Goal: Information Seeking & Learning: Learn about a topic

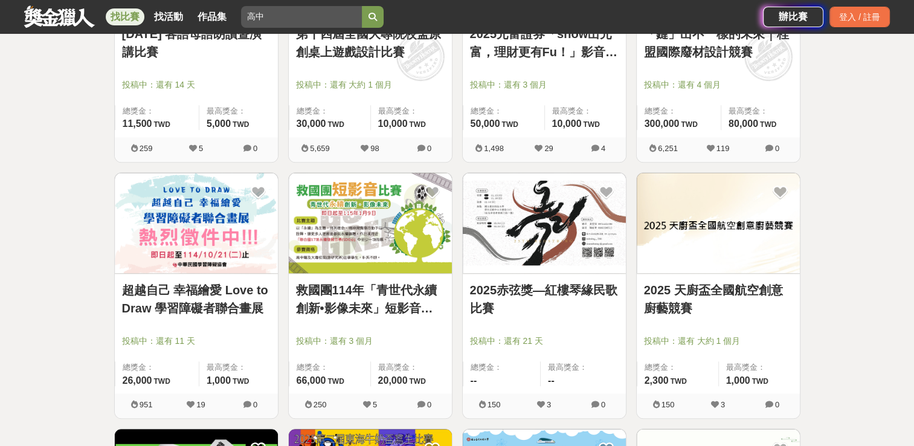
scroll to position [1147, 0]
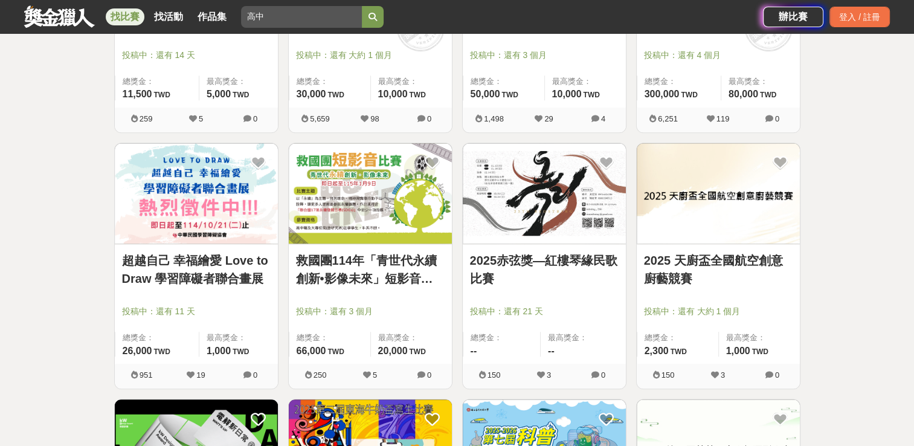
click at [371, 274] on link "救國團114年「青世代永續創新•影像未來」短影音比賽" at bounding box center [370, 269] width 149 height 36
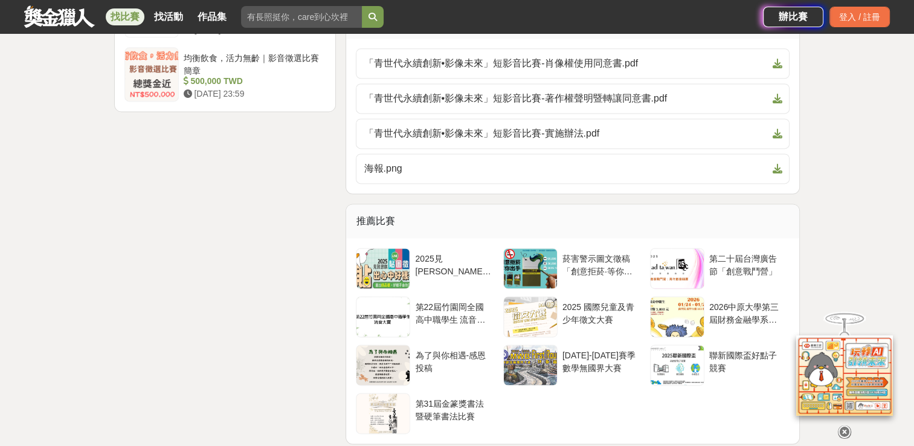
scroll to position [1329, 0]
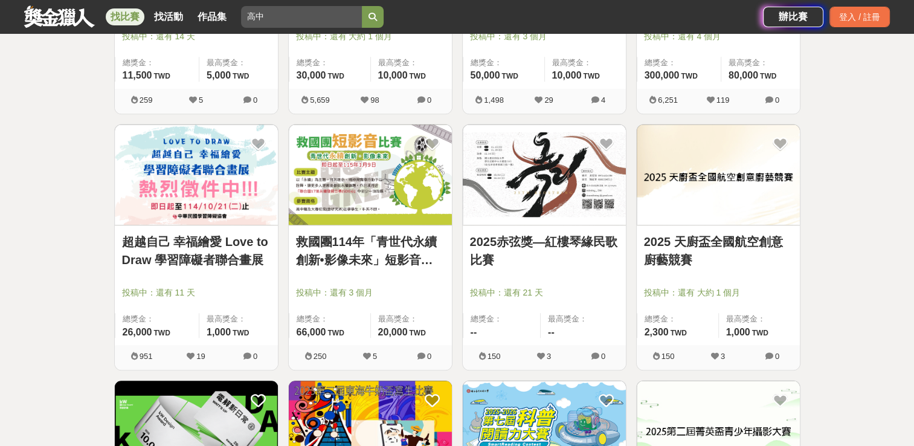
scroll to position [1147, 0]
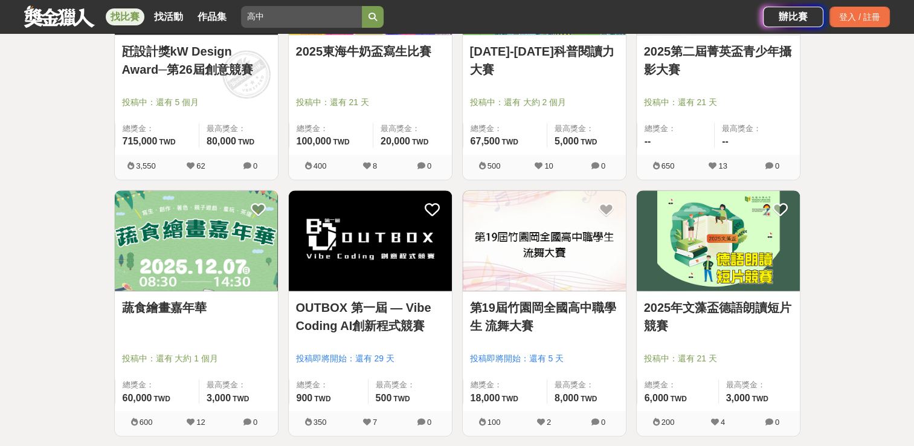
scroll to position [1691, 0]
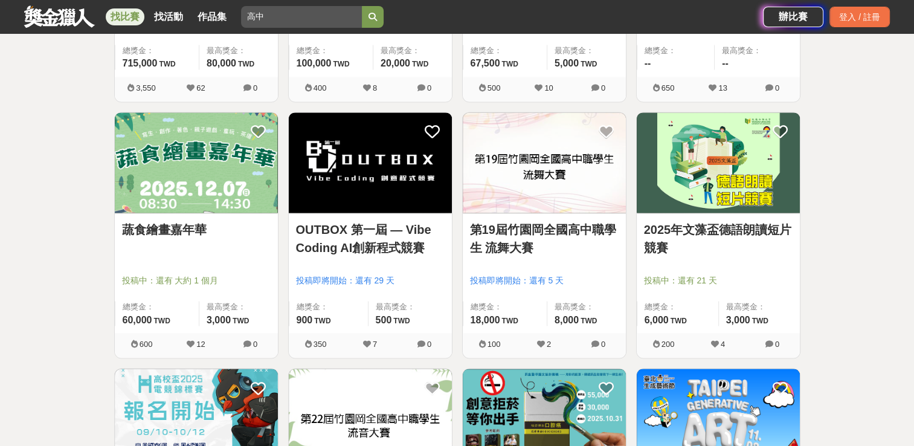
click at [164, 236] on link "蔬食繪畫嘉年華" at bounding box center [196, 229] width 149 height 18
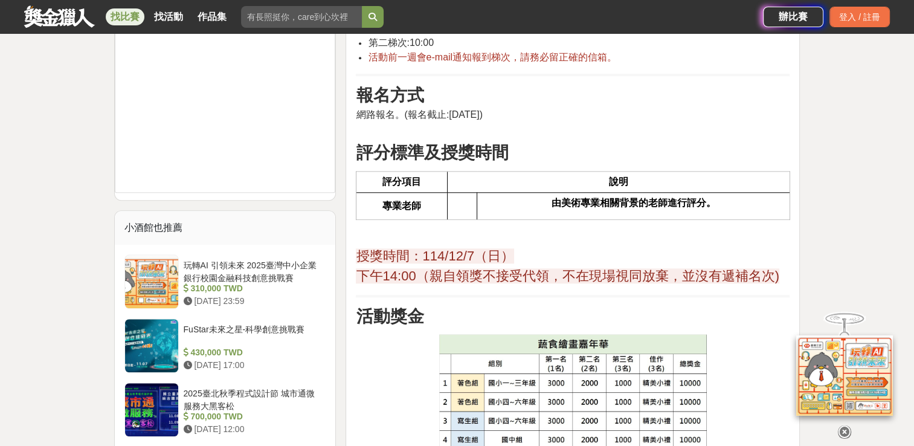
scroll to position [1087, 0]
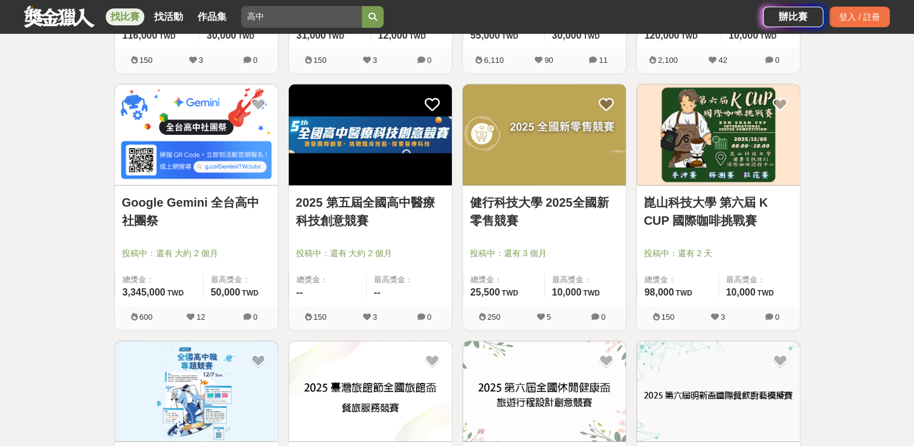
scroll to position [2234, 0]
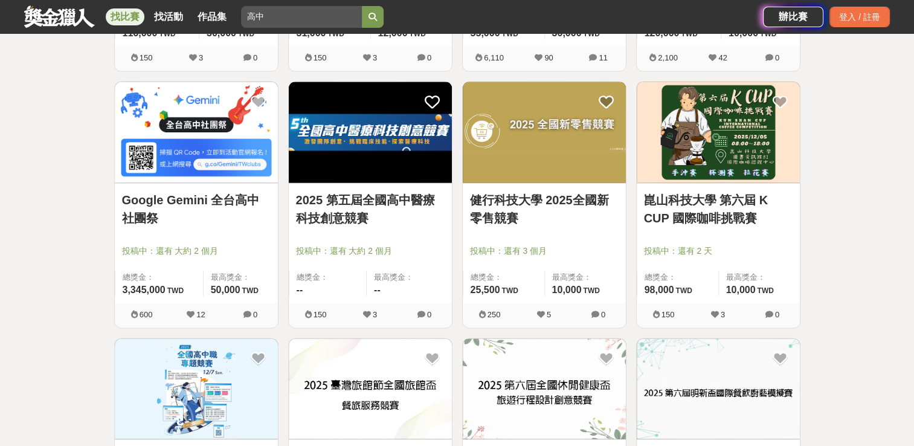
click at [337, 209] on link "2025 第五屆全國高中醫療科技創意競賽" at bounding box center [370, 208] width 149 height 36
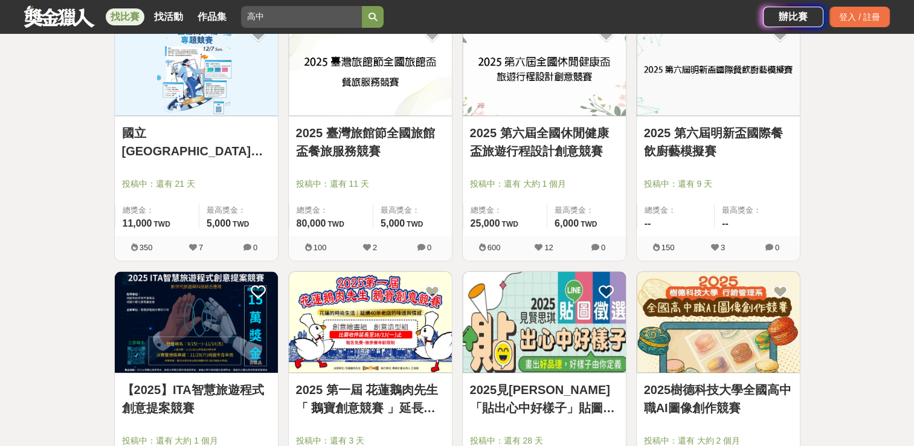
scroll to position [2657, 0]
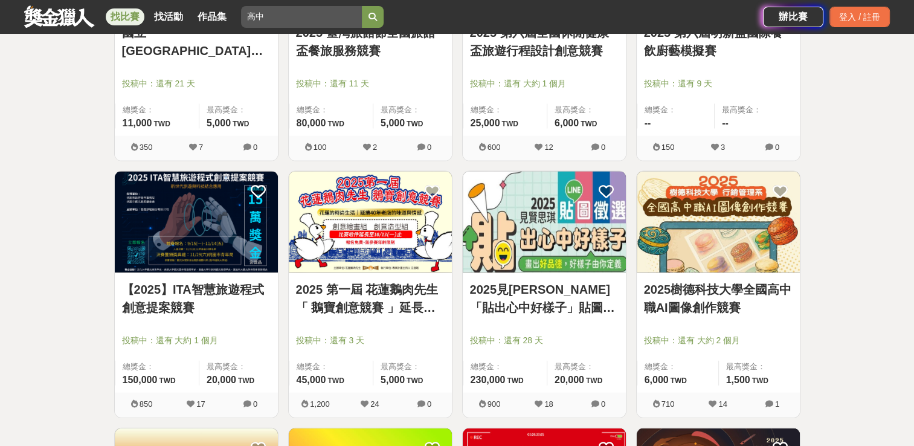
click at [536, 306] on link "2025見[PERSON_NAME]「貼出心中好樣子」貼圖徵選" at bounding box center [544, 298] width 149 height 36
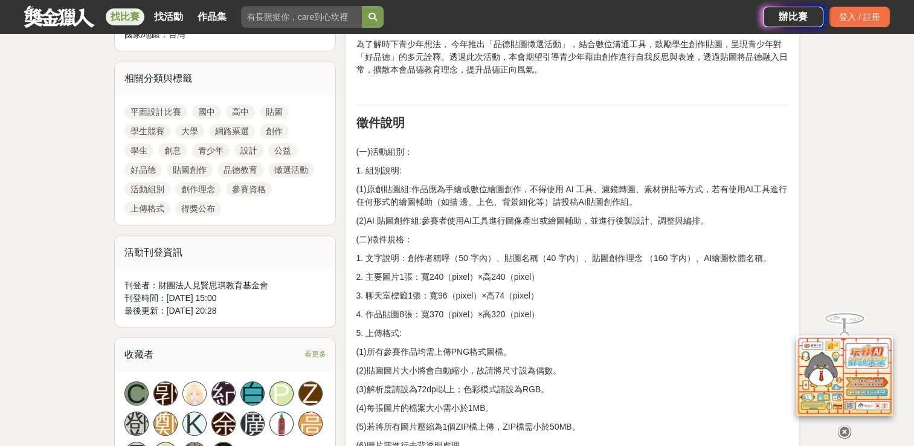
scroll to position [544, 0]
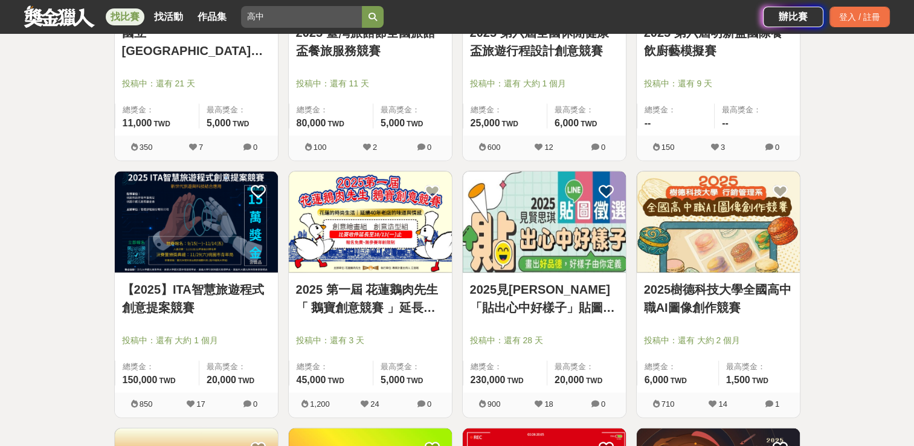
scroll to position [2959, 0]
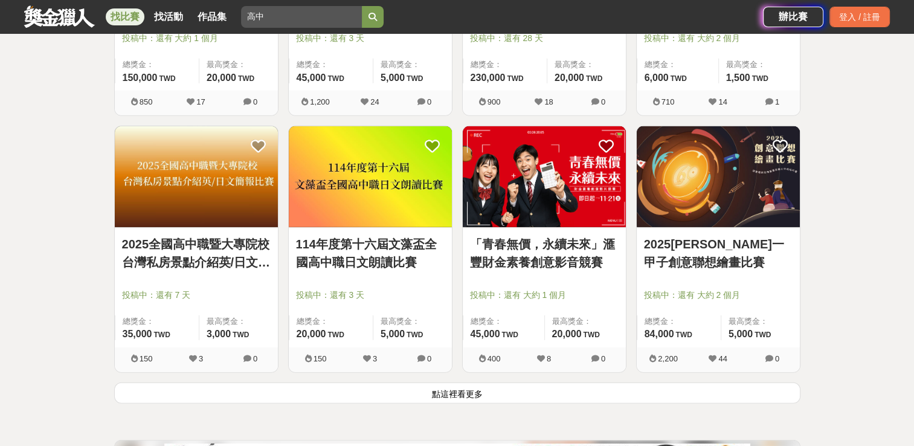
click at [208, 257] on link "2025全國高中職暨大專院校 台灣私房景點介紹英/日文簡報比賽" at bounding box center [196, 253] width 149 height 36
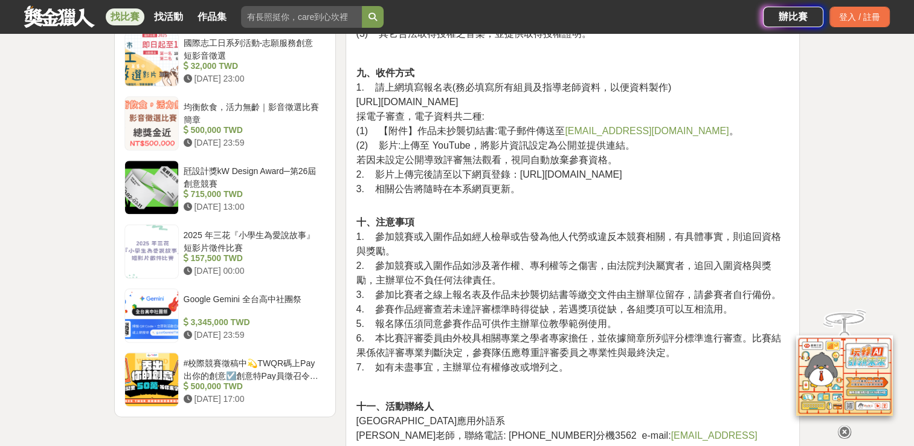
scroll to position [1449, 0]
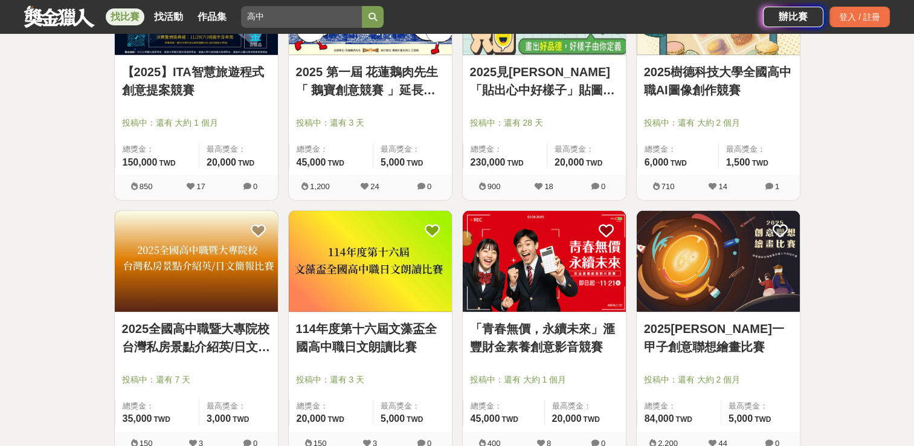
scroll to position [2959, 0]
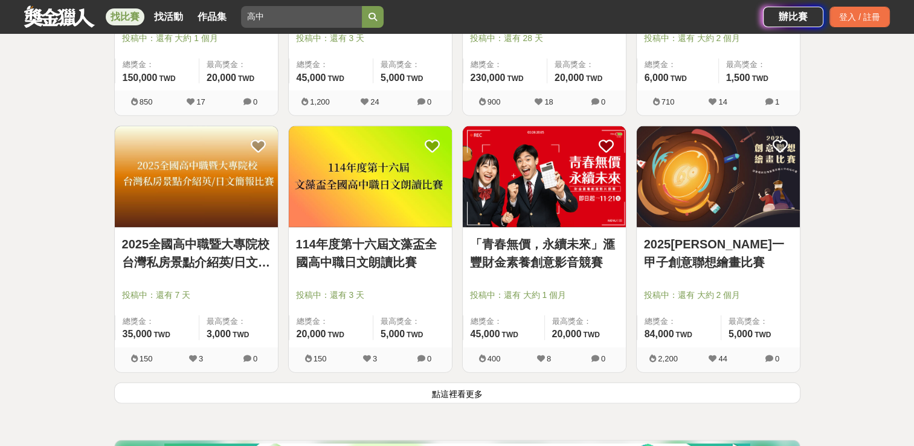
click at [568, 255] on link "「青春無價，永續未來」滙豐財金素養創意影音競賽" at bounding box center [544, 253] width 149 height 36
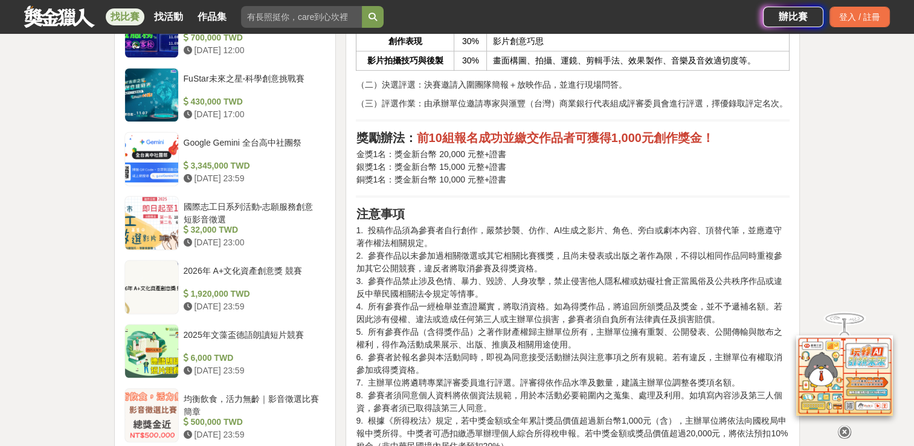
scroll to position [906, 0]
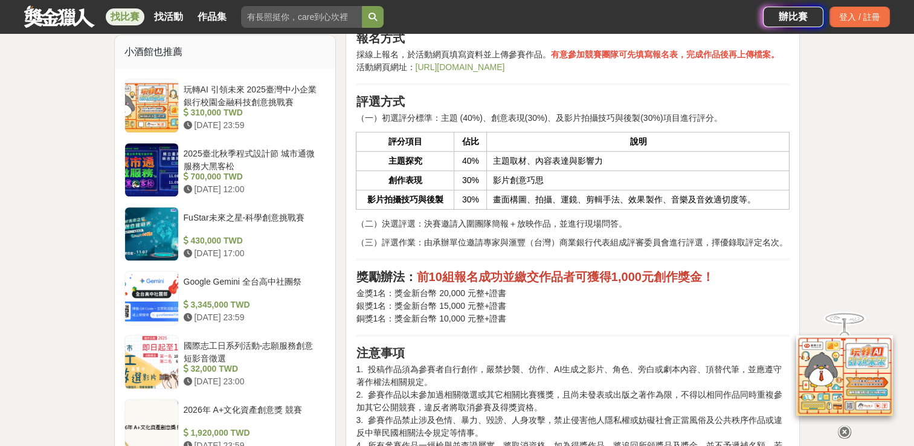
click at [548, 300] on p "金獎1名：獎金新台幣 20,000 元整+證書 銀獎1名：獎金新台幣 15,000 元整+證書 銅獎1名：獎金新台幣 10,000 元整+證書" at bounding box center [573, 306] width 434 height 38
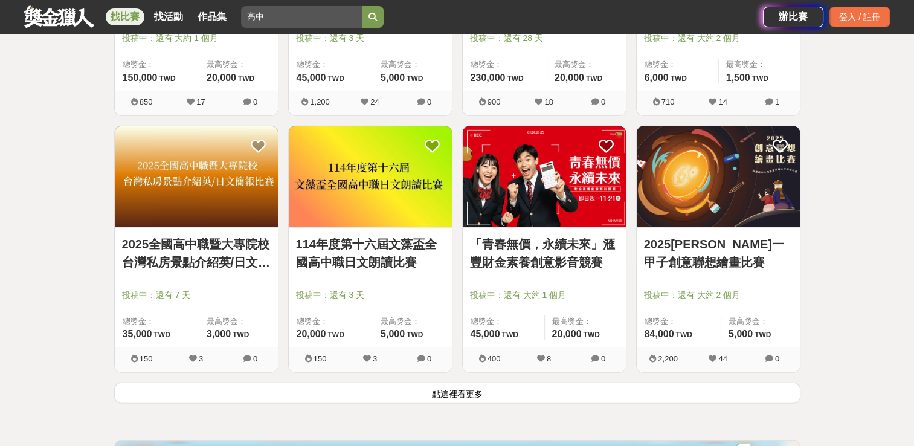
scroll to position [3235, 0]
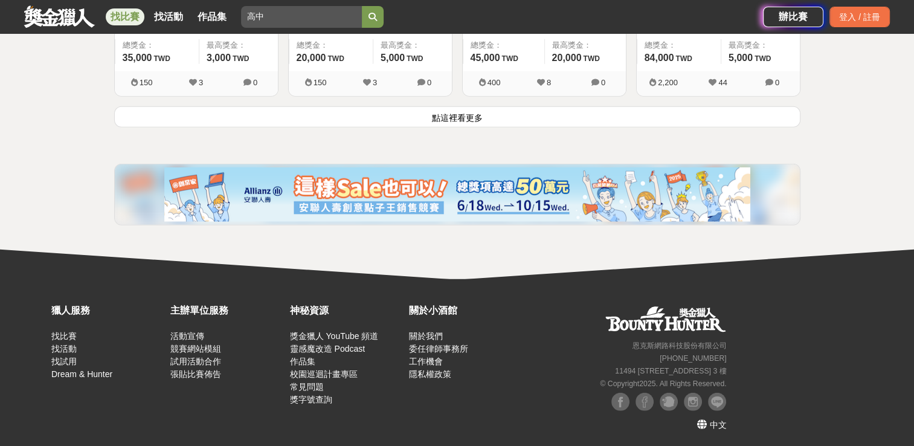
click at [455, 115] on button "點這裡看更多" at bounding box center [457, 116] width 686 height 21
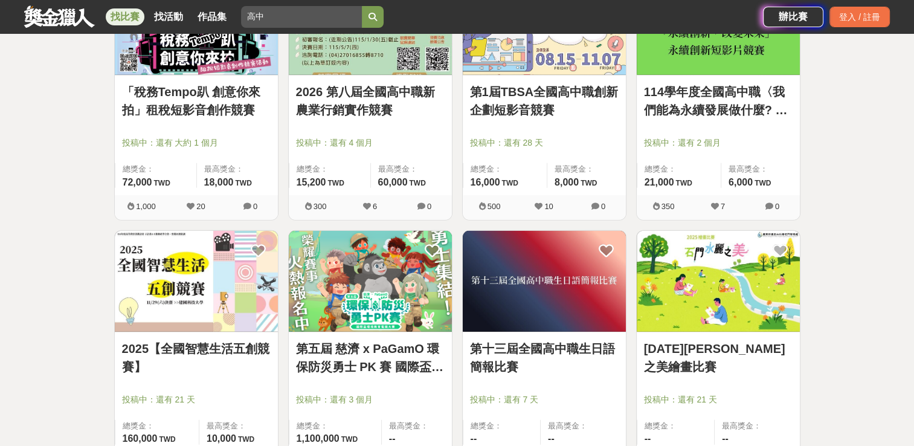
scroll to position [3296, 0]
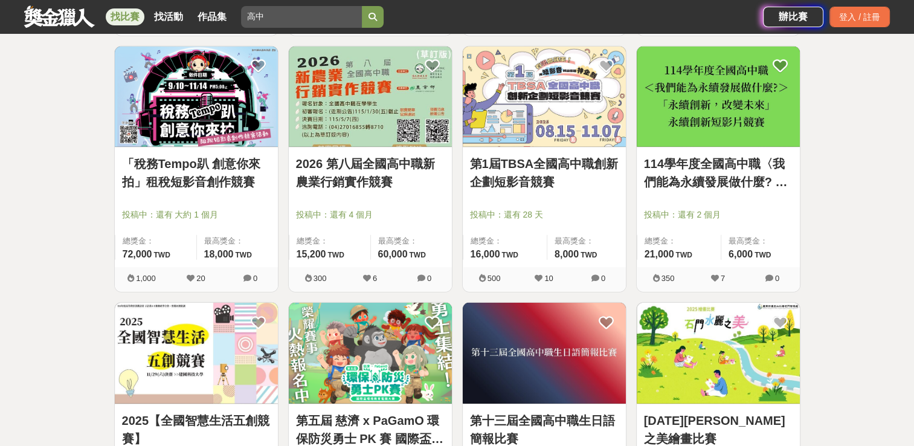
click at [541, 162] on link "第1屆TBSA全國高中職創新企劃短影音競賽" at bounding box center [544, 173] width 149 height 36
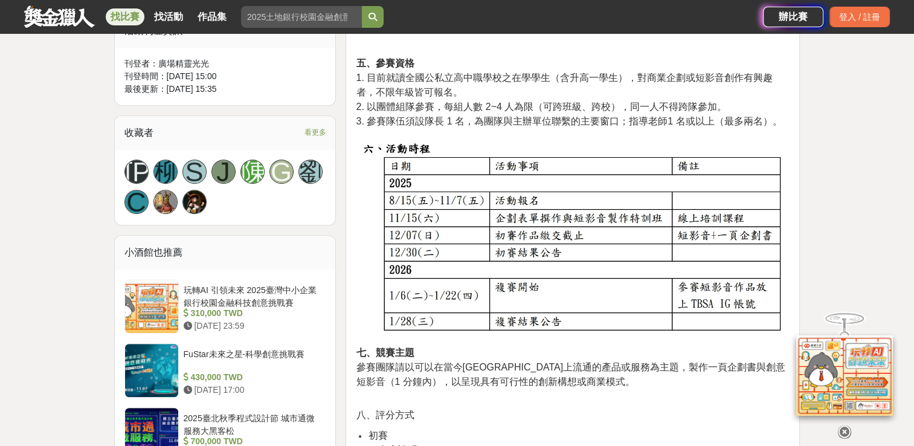
scroll to position [906, 0]
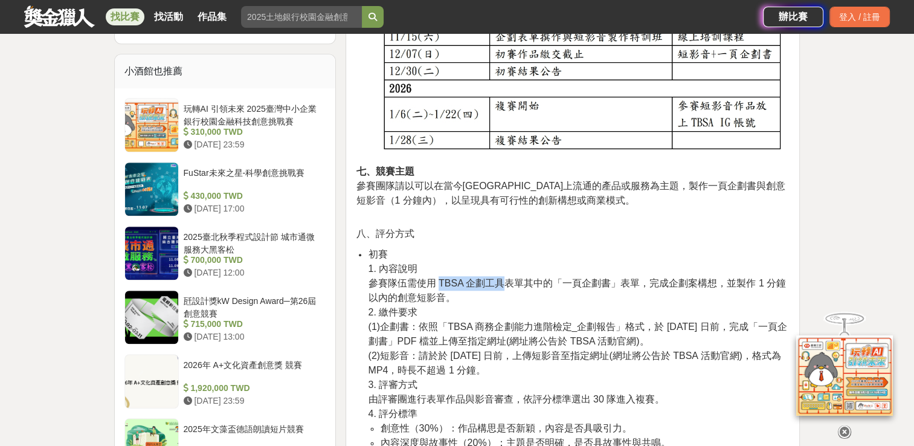
drag, startPoint x: 438, startPoint y: 283, endPoint x: 506, endPoint y: 283, distance: 68.2
click at [506, 283] on span "參賽隊伍需使用 TBSA 企劃工具表單其中的「一頁企劃書」表單，完成企劃案構想，並製作 1 分鐘以內的創意短影音。" at bounding box center [577, 290] width 418 height 25
copy span "TBSA 企劃工具"
